Goal: Navigation & Orientation: Find specific page/section

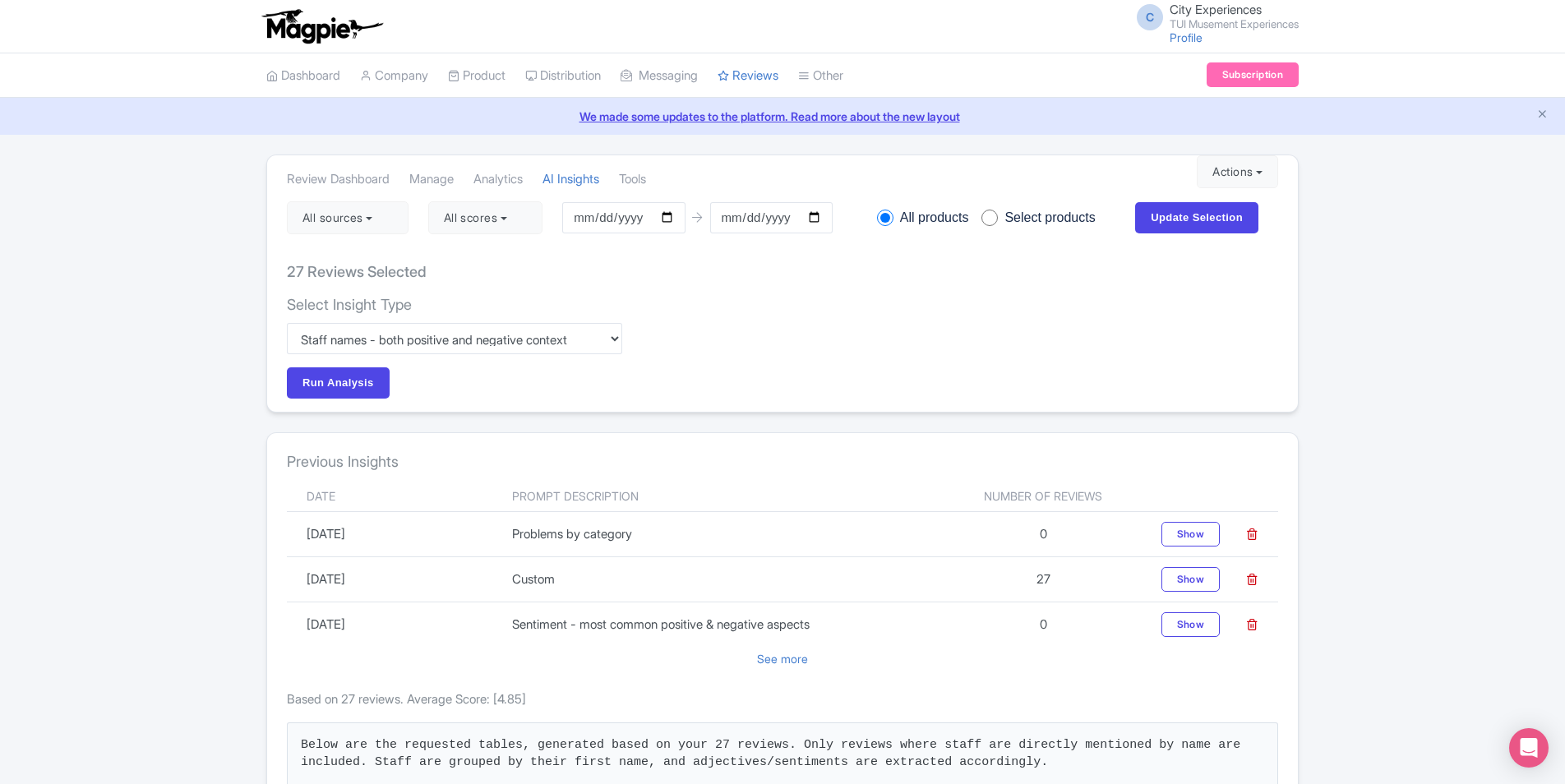
select select "e1af60e5-8082-422a-b7f6-995c1e3d534b"
click at [1233, 30] on div "C City Experiences TUI Musement Experiences Profile Users Settings Sign out" at bounding box center [1212, 25] width 172 height 45
click at [1219, 20] on small "TUI Musement Experiences" at bounding box center [1235, 24] width 129 height 11
click at [1206, 102] on link "Settings" at bounding box center [1220, 103] width 156 height 25
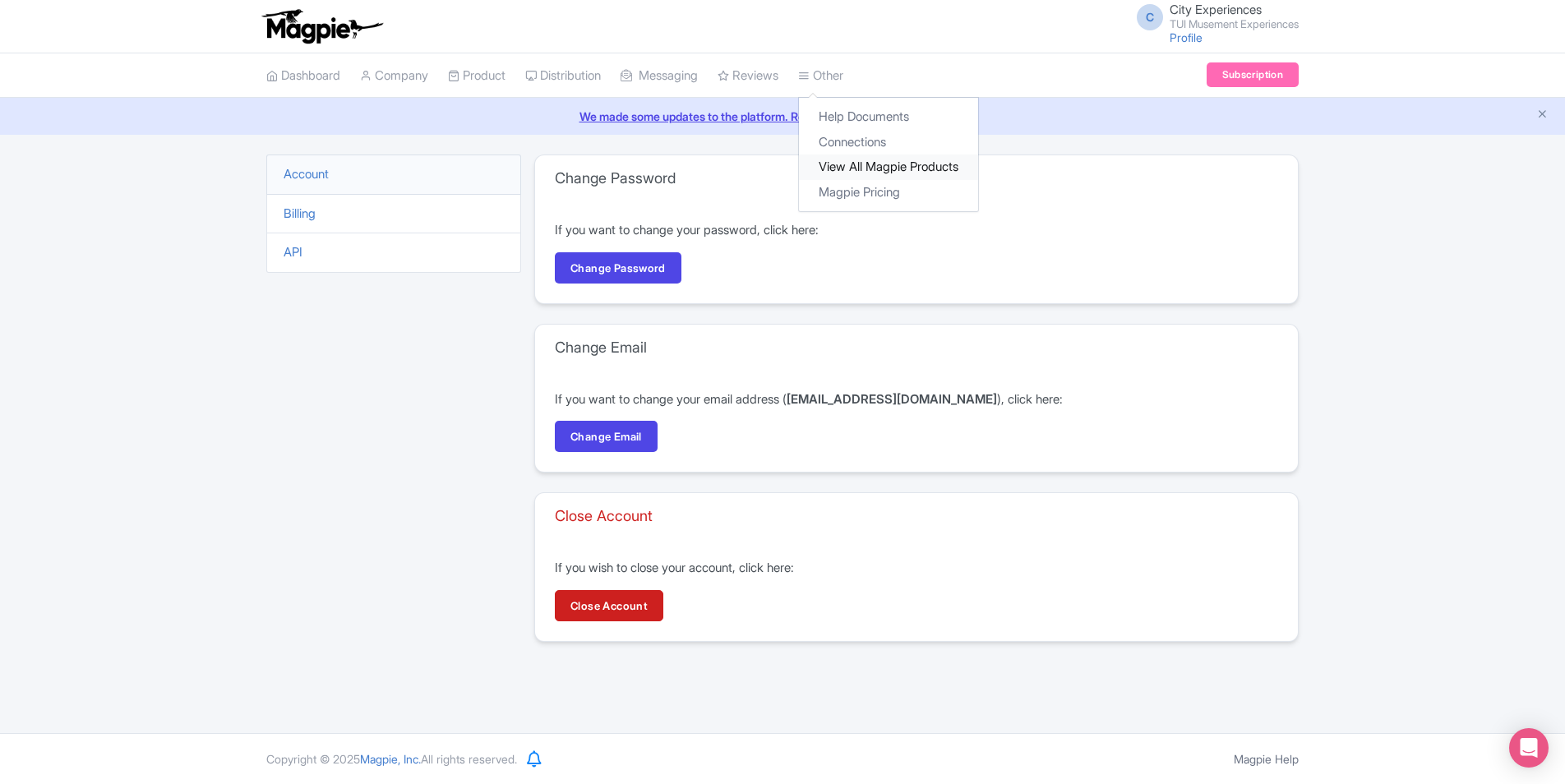
click at [875, 165] on link "View All Magpie Products" at bounding box center [888, 167] width 179 height 25
